Goal: Task Accomplishment & Management: Use online tool/utility

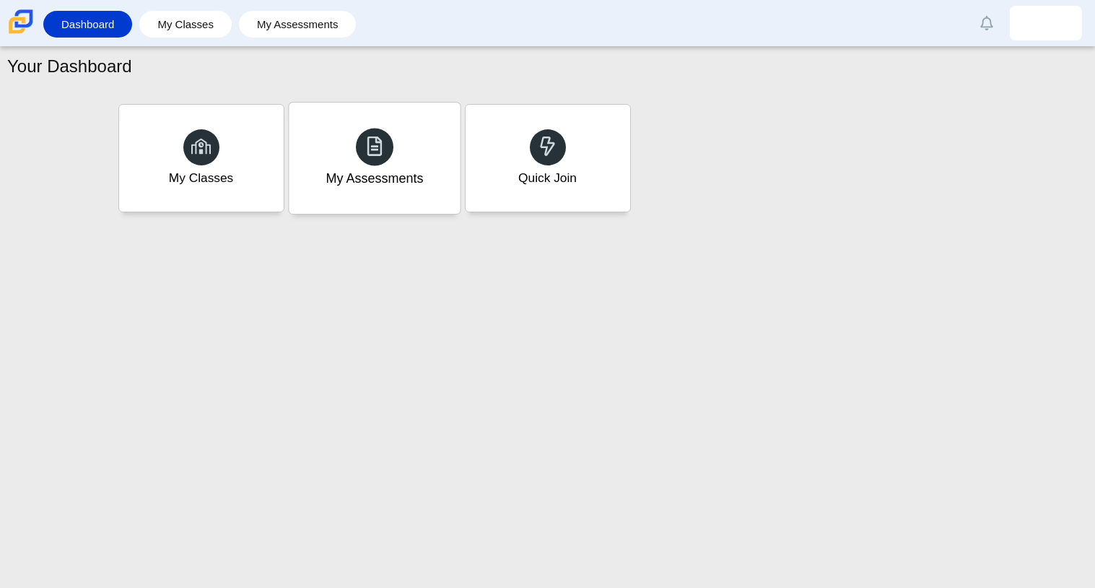
click at [349, 145] on div "My Assessments" at bounding box center [374, 158] width 171 height 111
click at [523, 146] on div "Quick Join" at bounding box center [547, 158] width 171 height 111
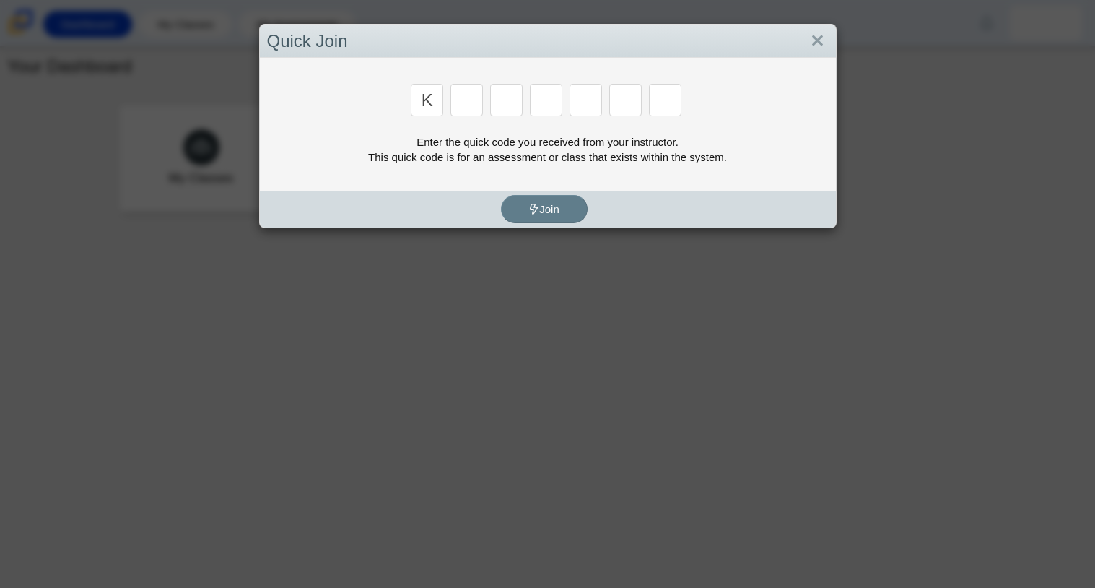
type input "k"
type input "f"
type input "7"
type input "m"
type input "h"
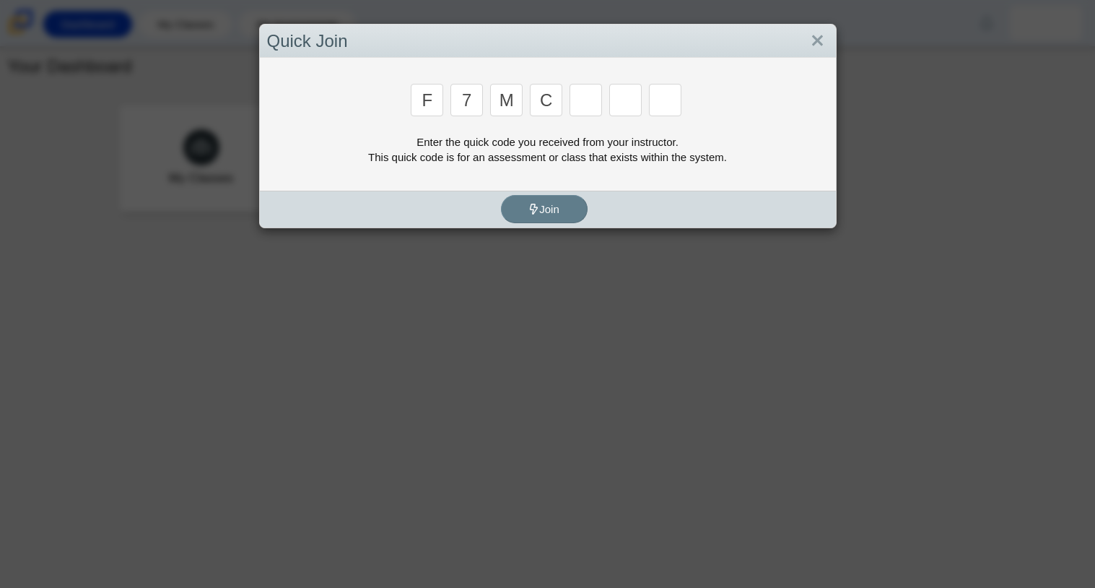
type input "c"
type input "h"
type input "w"
type input "k"
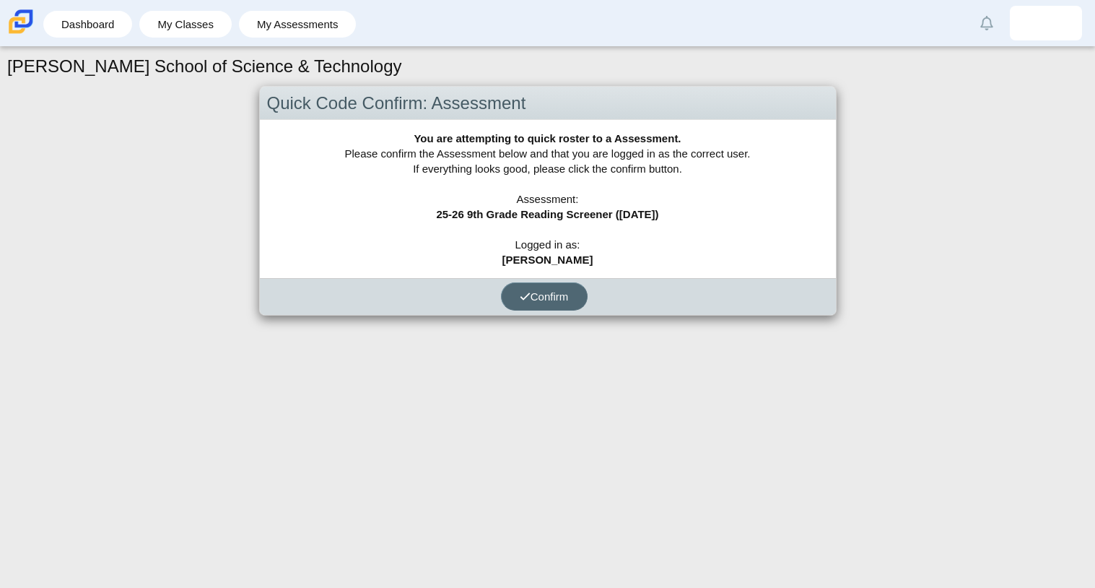
click at [536, 300] on span "Confirm" at bounding box center [544, 296] width 49 height 12
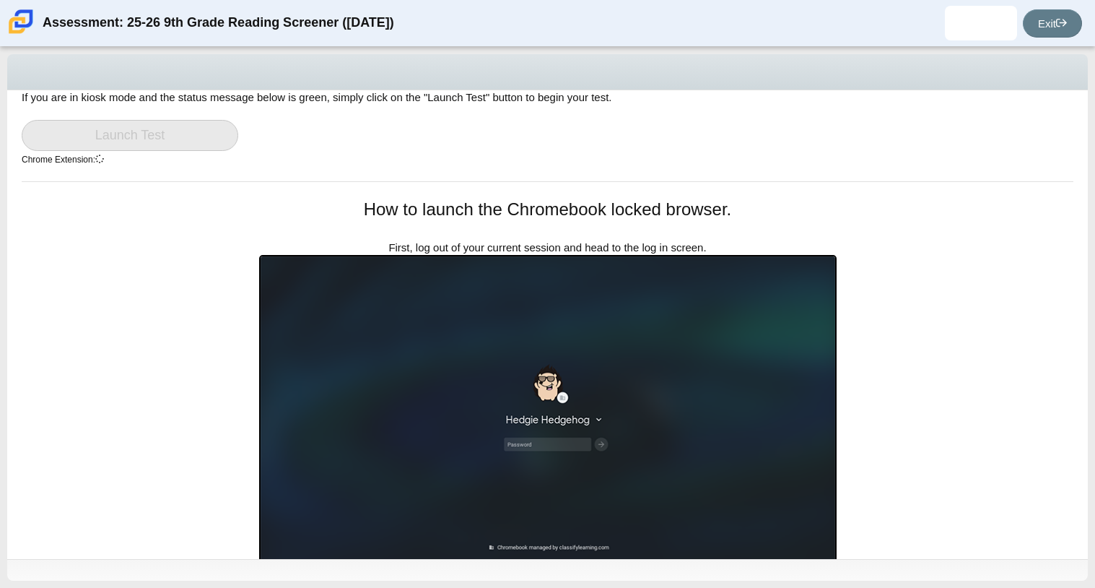
scroll to position [76, 0]
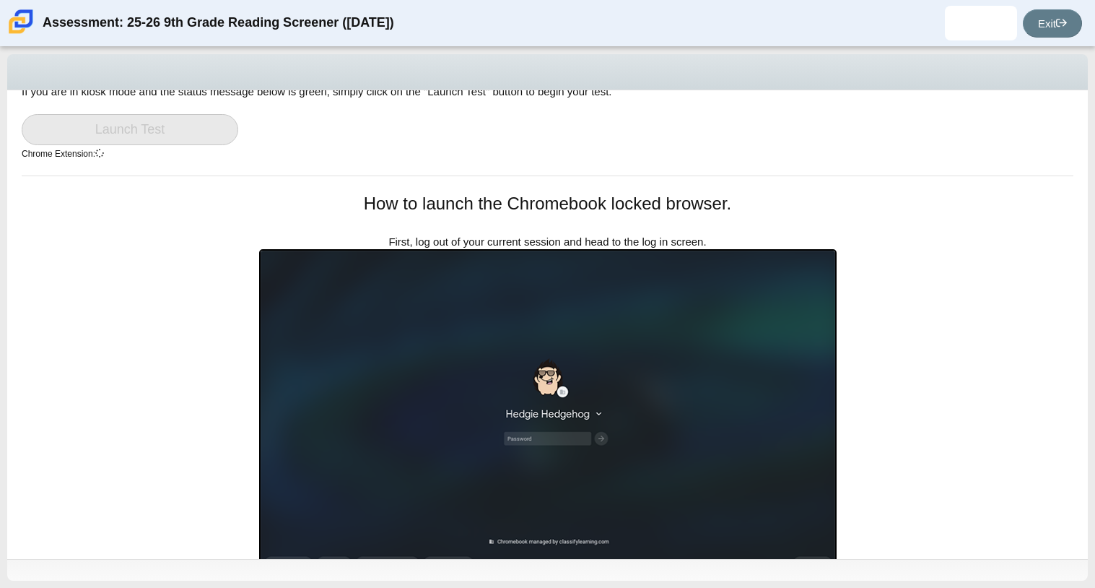
click at [585, 367] on img at bounding box center [548, 412] width 578 height 326
click at [555, 417] on img at bounding box center [548, 412] width 578 height 326
click at [530, 432] on img at bounding box center [548, 412] width 578 height 326
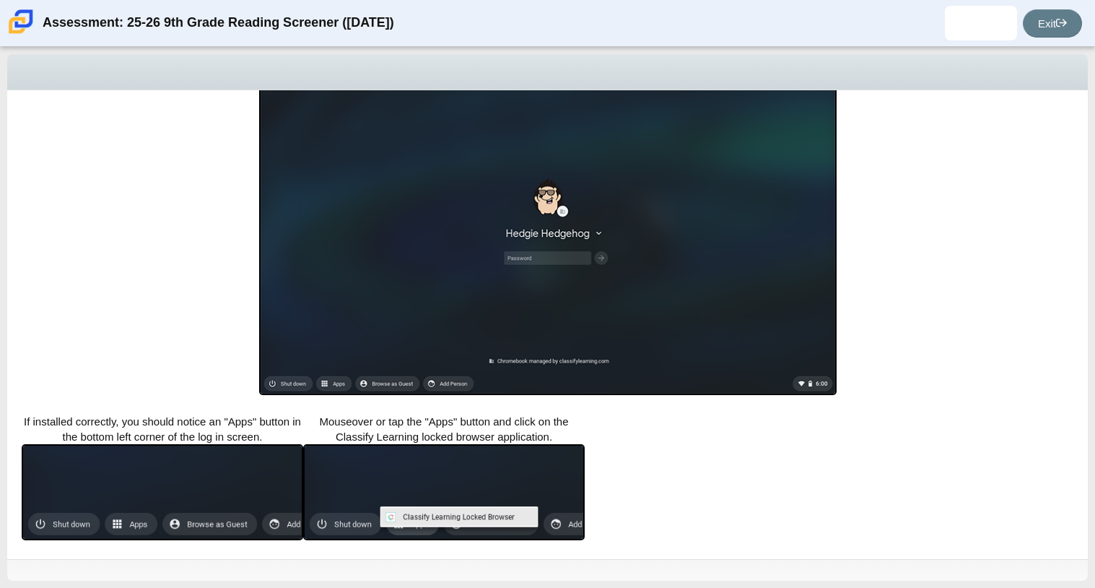
scroll to position [0, 0]
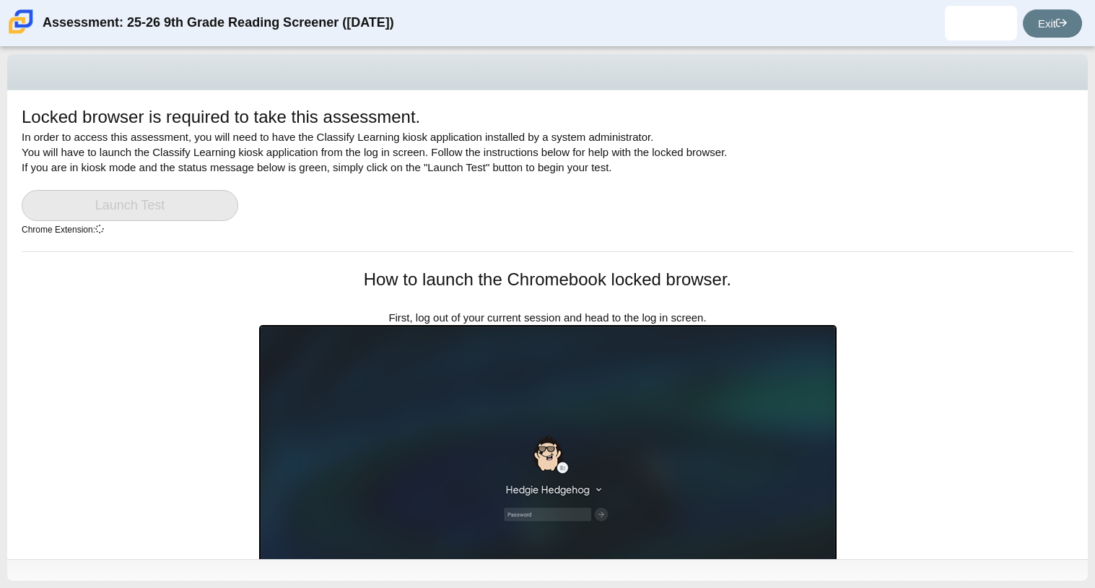
click at [127, 200] on link "Launch Test" at bounding box center [130, 205] width 217 height 31
